Goal: Transaction & Acquisition: Purchase product/service

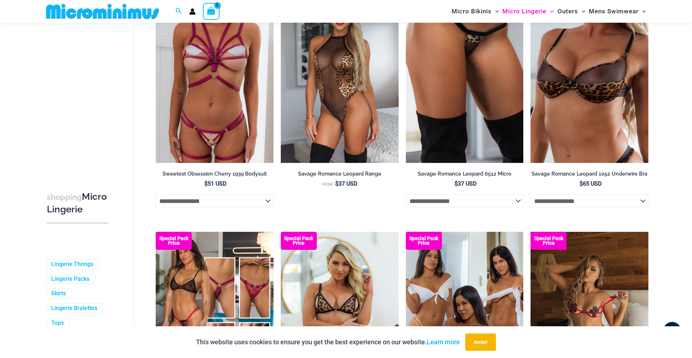
scroll to position [1567, 0]
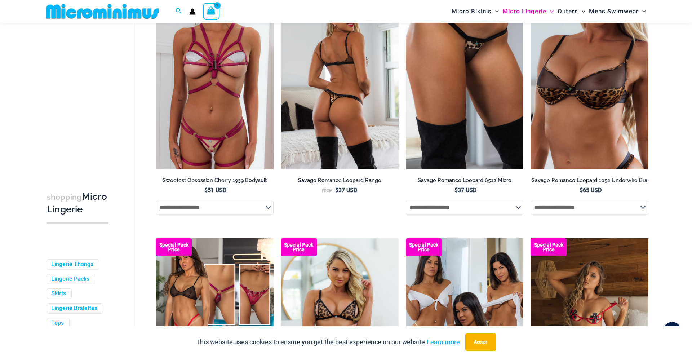
click at [332, 136] on img at bounding box center [340, 81] width 118 height 177
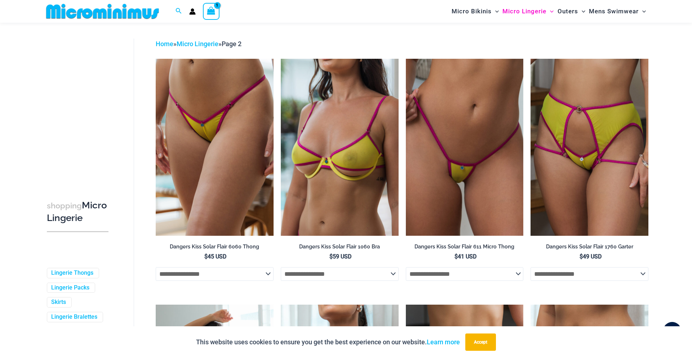
scroll to position [0, 0]
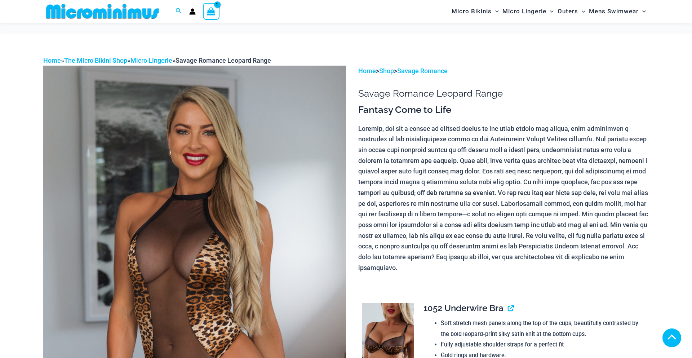
scroll to position [230, 0]
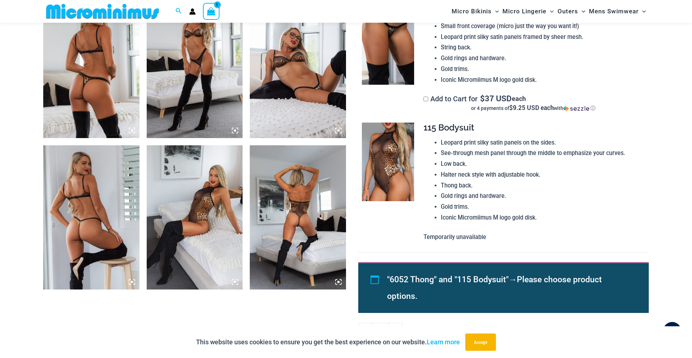
scroll to position [511, 0]
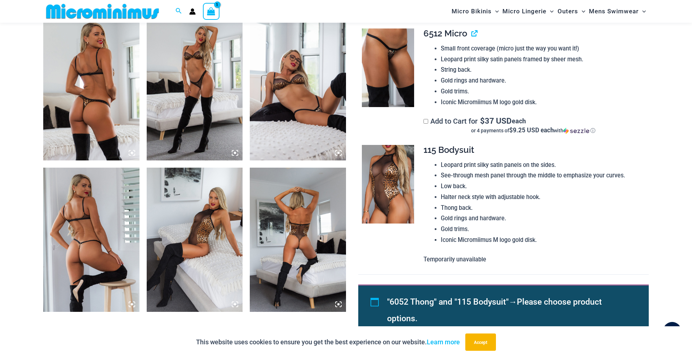
click at [328, 282] on img at bounding box center [298, 240] width 96 height 144
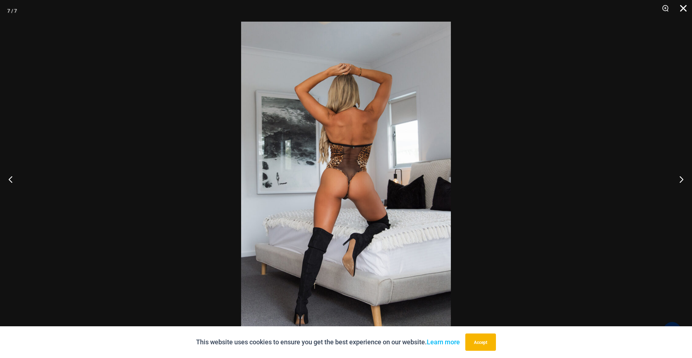
click at [681, 9] on button "Close" at bounding box center [681, 11] width 18 height 22
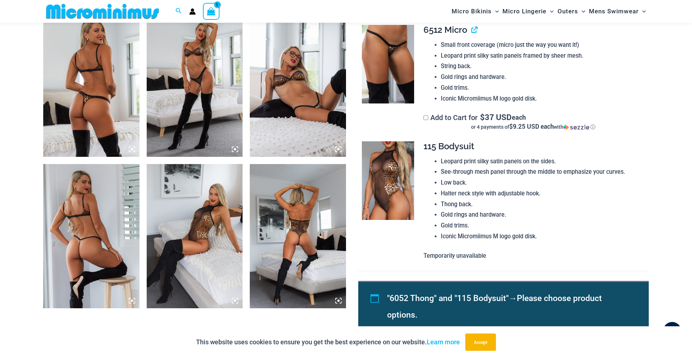
scroll to position [755, 0]
